Goal: Task Accomplishment & Management: Use online tool/utility

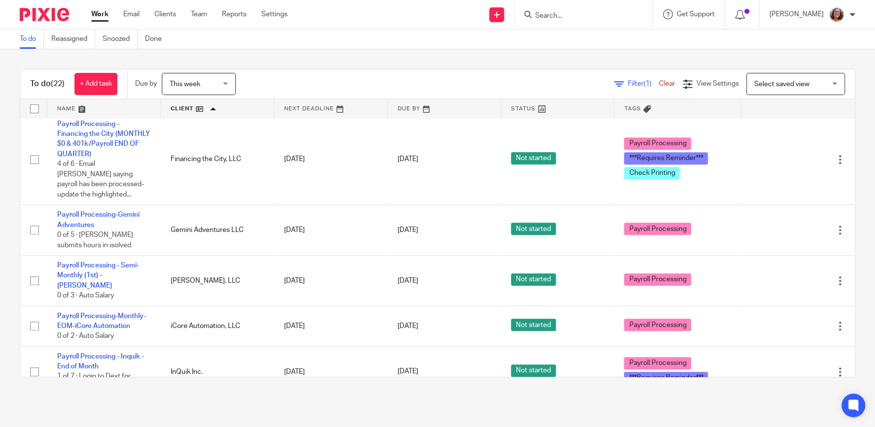
scroll to position [295, 0]
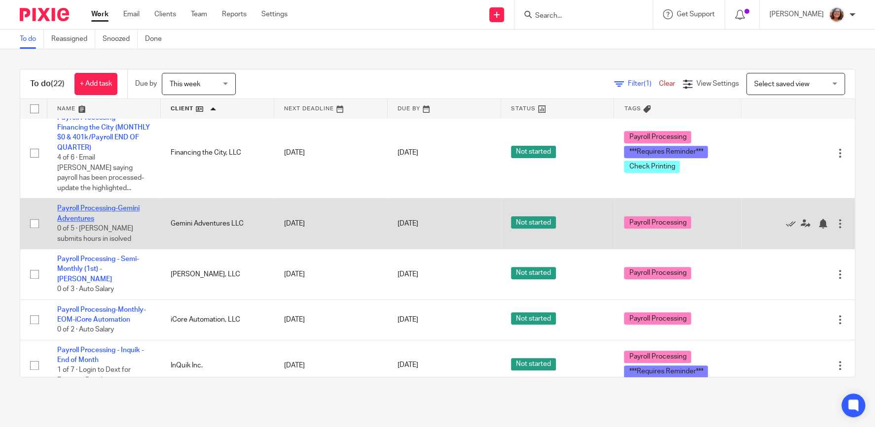
click at [94, 205] on link "Payroll Processing-Gemini Adventures" at bounding box center [98, 213] width 82 height 17
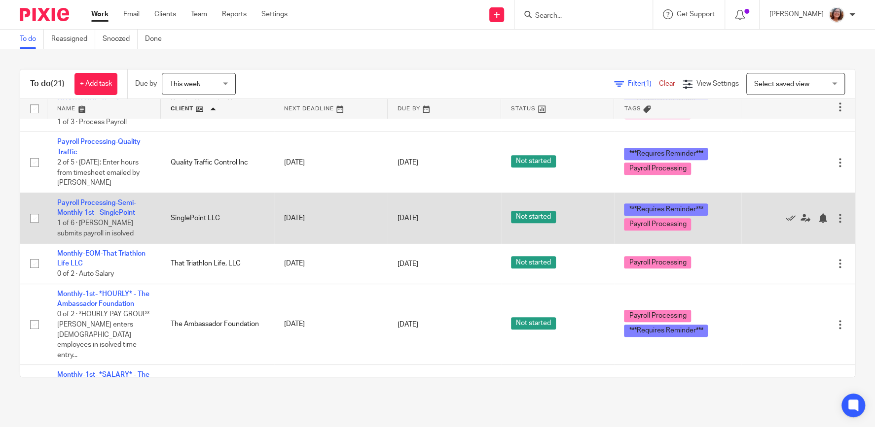
scroll to position [590, 0]
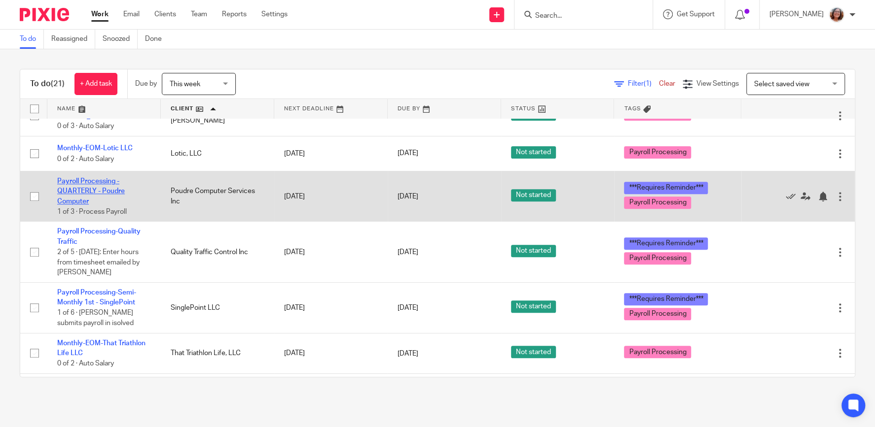
click at [99, 184] on link "Payroll Processing - QUARTERLY - Poudre Computer" at bounding box center [91, 191] width 68 height 27
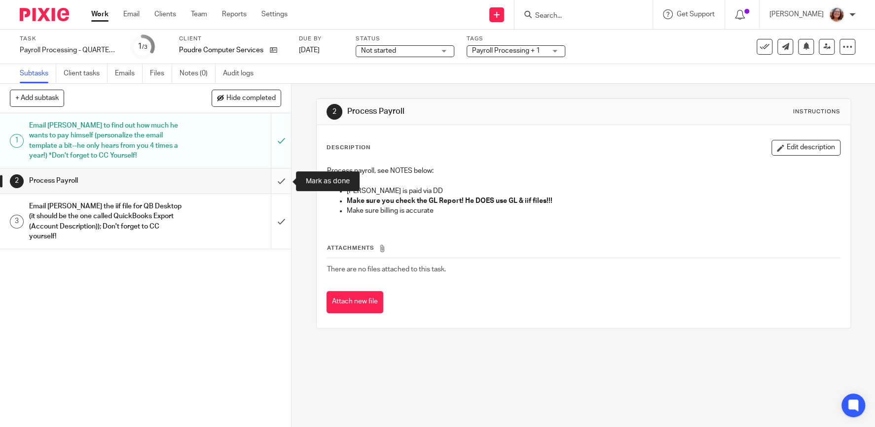
click at [279, 180] on input "submit" at bounding box center [145, 181] width 291 height 25
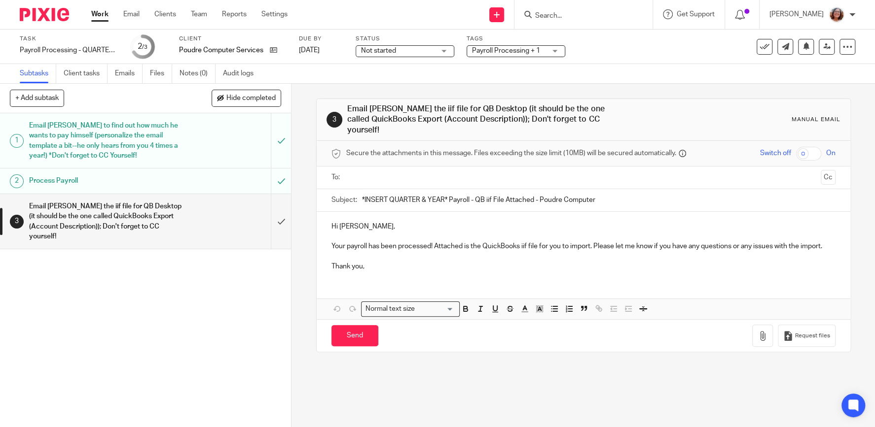
drag, startPoint x: 447, startPoint y: 199, endPoint x: 323, endPoint y: 207, distance: 124.5
click at [362, 207] on input "*INSERT QUARTER & YEAR* Payroll - QB iif File Attached - Poudre Computer" at bounding box center [598, 200] width 473 height 22
type input "Q3 2025 Payroll - QB iif File Attached - Poudre Computer"
click at [384, 175] on input "text" at bounding box center [583, 177] width 467 height 11
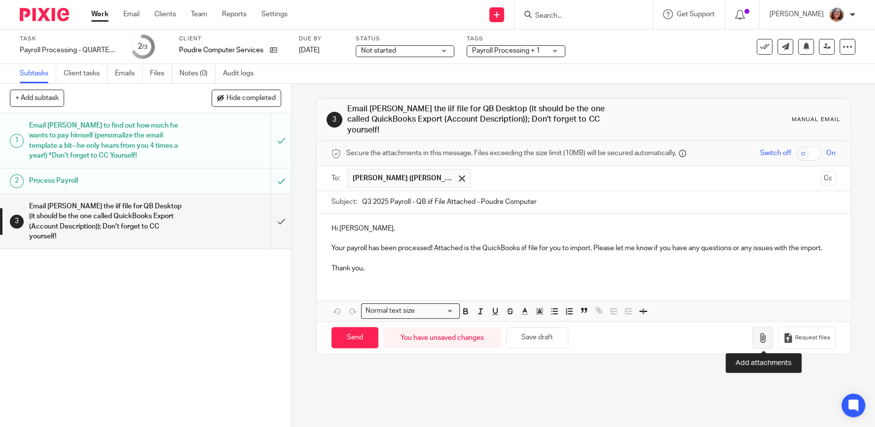
click at [763, 336] on icon "button" at bounding box center [762, 338] width 10 height 10
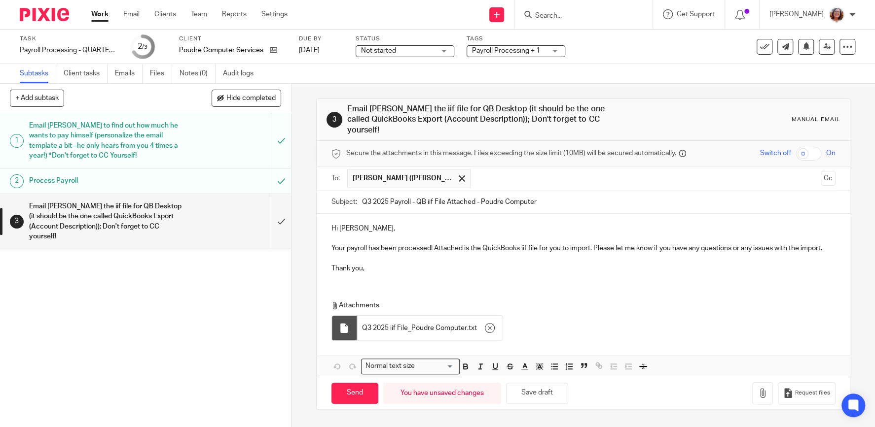
click at [330, 245] on div "Hi Hank, Your payroll has been processed! Attached is the QuickBooks iif file f…" at bounding box center [583, 247] width 533 height 67
click at [436, 247] on p "Your payroll has been processed! Attached is the QuickBooks iif file for you to…" at bounding box center [583, 249] width 504 height 10
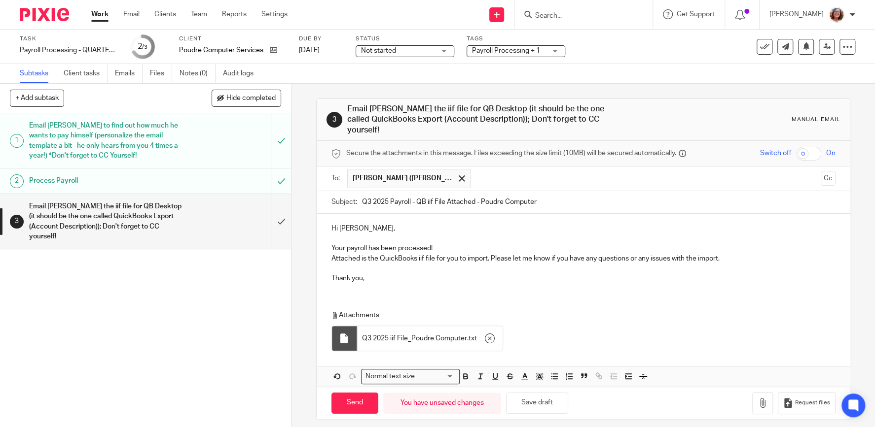
click at [492, 258] on p "Attached is the QuickBooks iif file for you to import. Please let me know if yo…" at bounding box center [583, 259] width 504 height 10
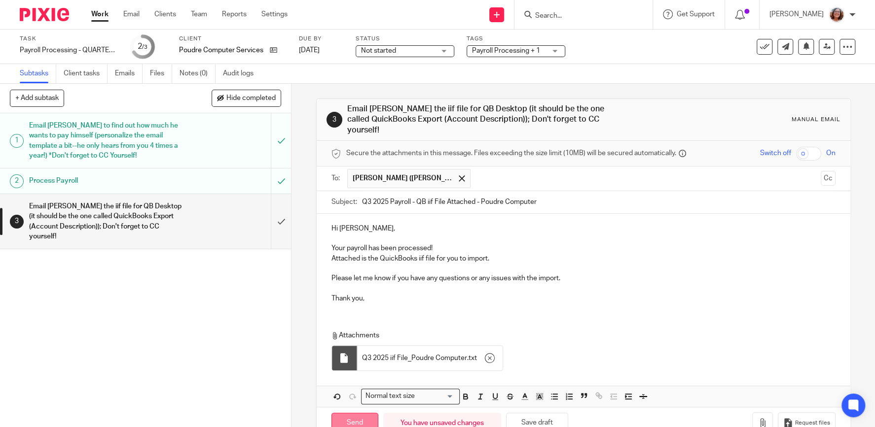
click at [362, 417] on input "Send" at bounding box center [354, 423] width 47 height 21
type input "Sent"
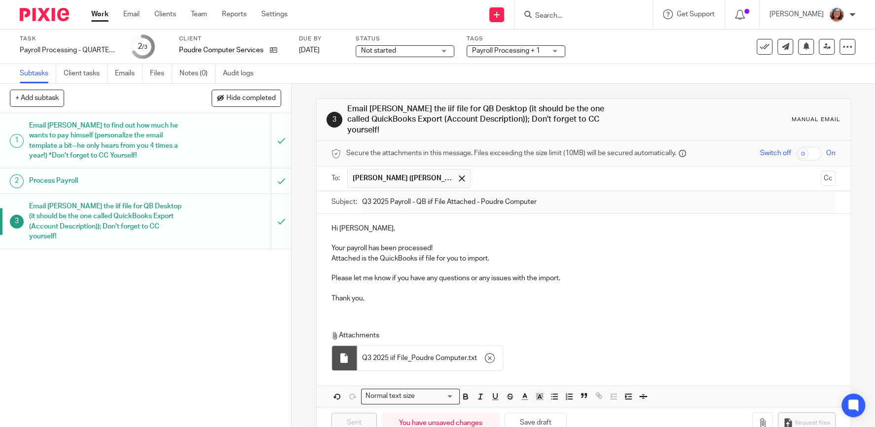
click at [97, 14] on link "Work" at bounding box center [99, 14] width 17 height 10
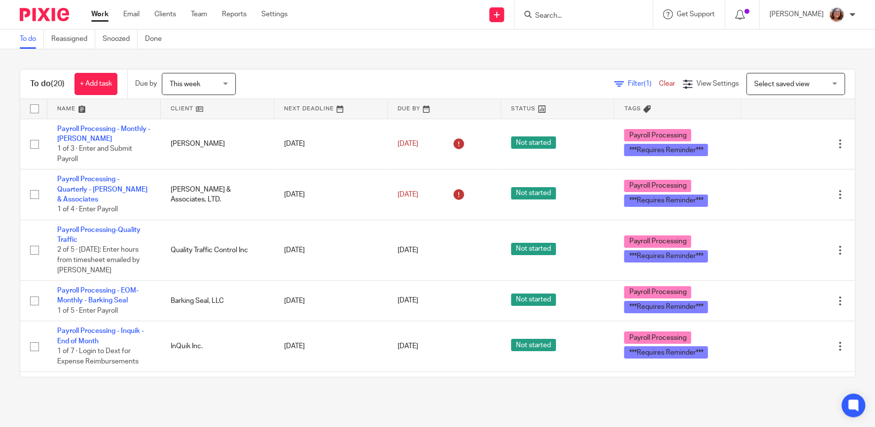
click at [176, 110] on link at bounding box center [217, 109] width 113 height 20
